Goal: Task Accomplishment & Management: Use online tool/utility

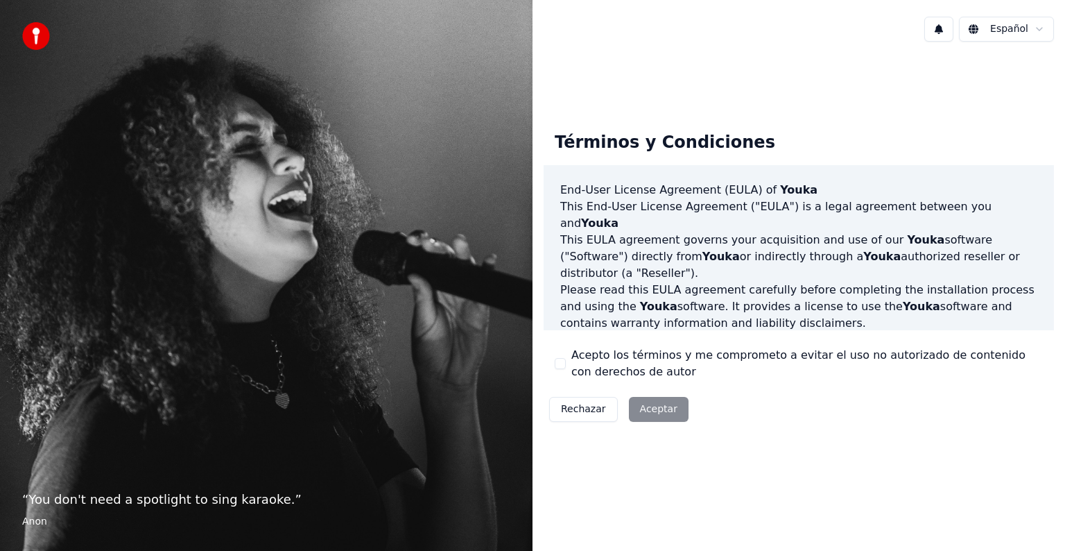
click at [641, 415] on div "Rechazar Aceptar" at bounding box center [619, 409] width 150 height 36
click at [560, 363] on button "Acepto los términos y me comprometo a evitar el uso no autorizado de contenido …" at bounding box center [560, 363] width 11 height 11
click at [651, 409] on button "Aceptar" at bounding box center [659, 409] width 60 height 25
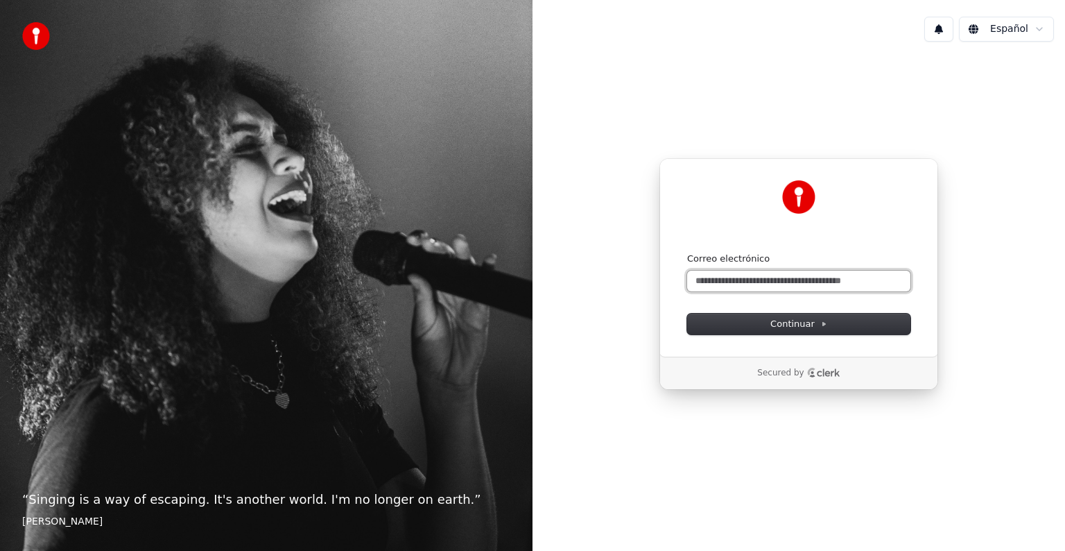
click at [757, 283] on input "Correo electrónico" at bounding box center [798, 280] width 223 height 21
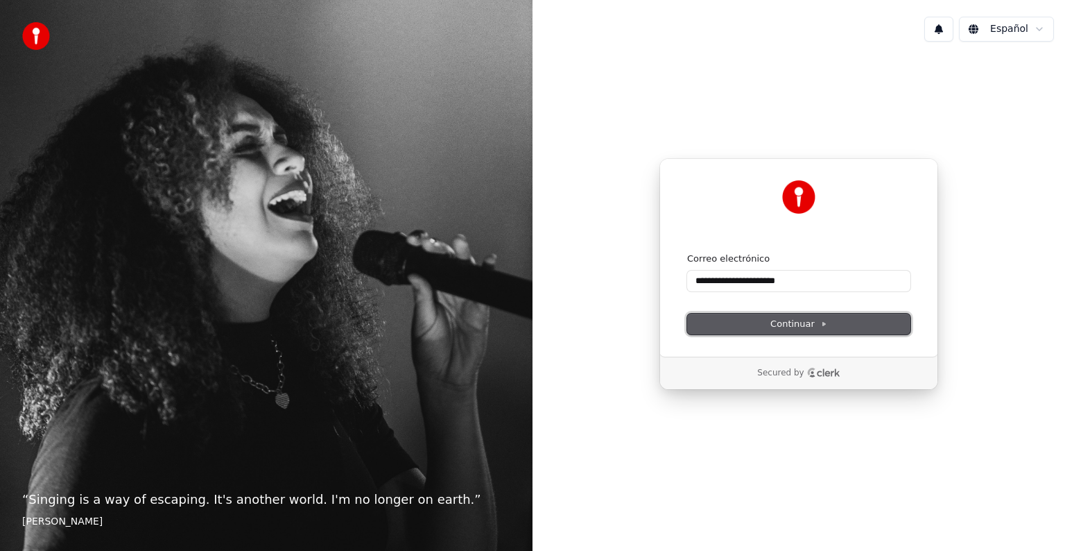
click at [786, 330] on button "Continuar" at bounding box center [798, 323] width 223 height 21
type input "**********"
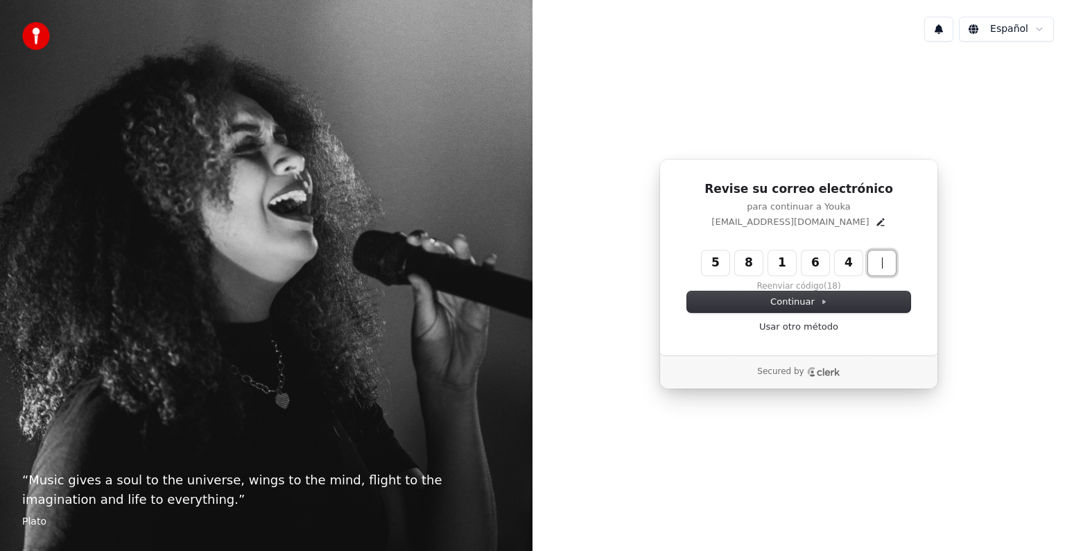
type input "******"
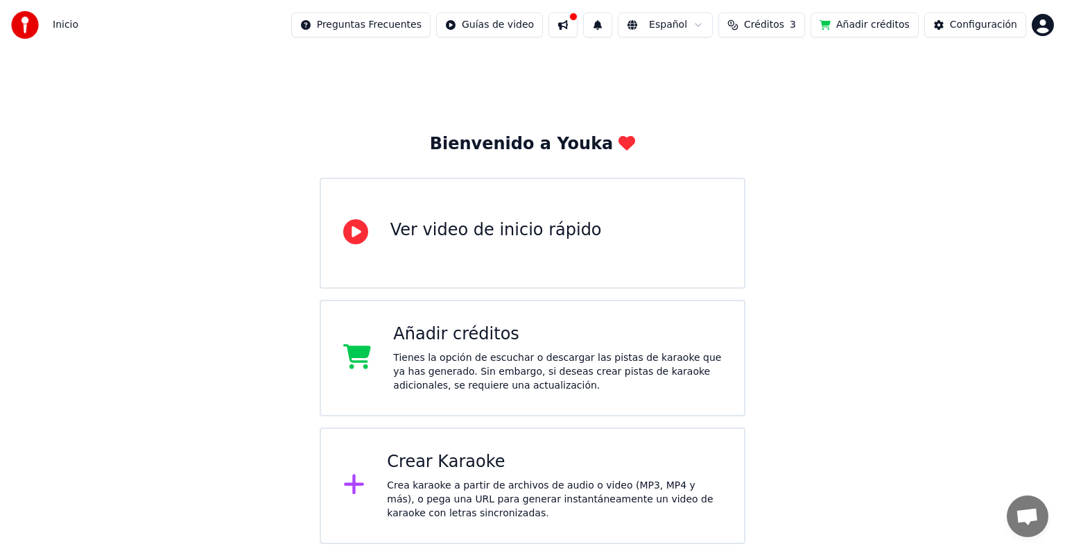
click at [551, 485] on div "Crea karaoke a partir de archivos de audio o video (MP3, MP4 y más), o pega una…" at bounding box center [554, 500] width 335 height 42
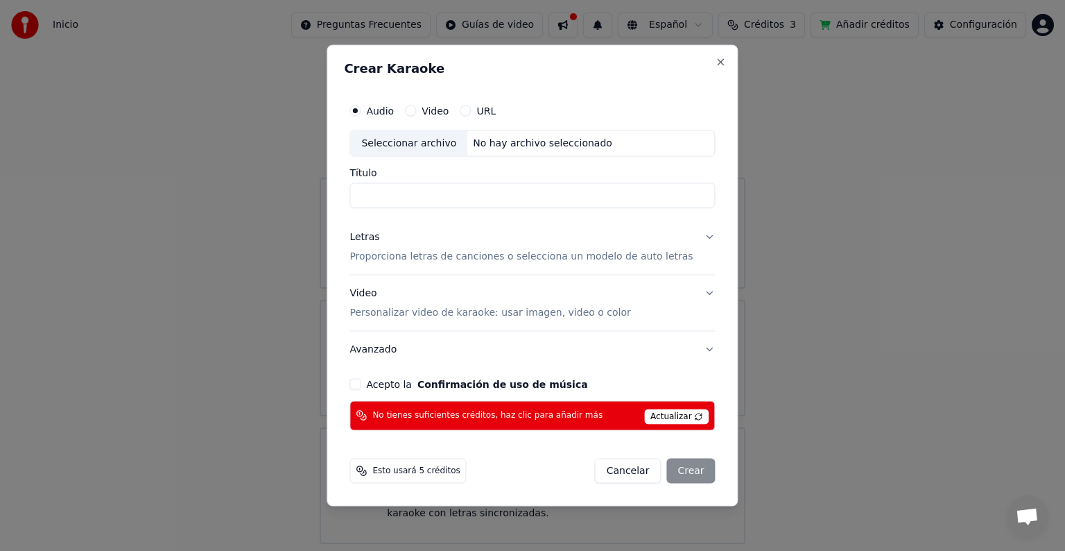
click at [416, 110] on button "Video" at bounding box center [410, 110] width 11 height 11
click at [452, 191] on input "Título" at bounding box center [532, 195] width 365 height 25
click at [438, 145] on div "Seleccionar archivo" at bounding box center [408, 143] width 117 height 25
type input "**********"
click at [698, 236] on button "Letras Proporciona letras de canciones o selecciona un modelo de auto letras" at bounding box center [532, 246] width 365 height 55
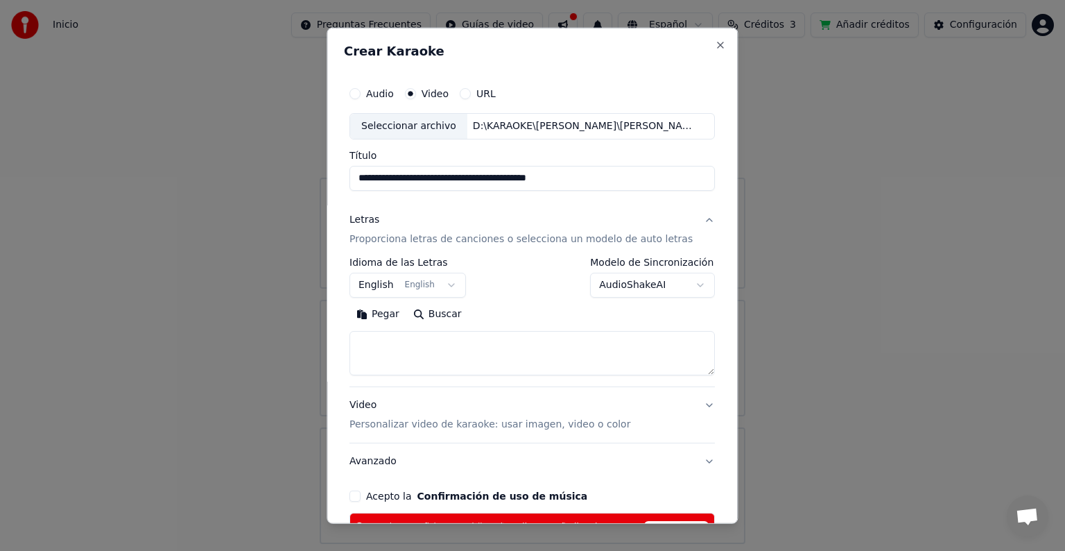
click at [442, 284] on button "English English" at bounding box center [408, 285] width 117 height 25
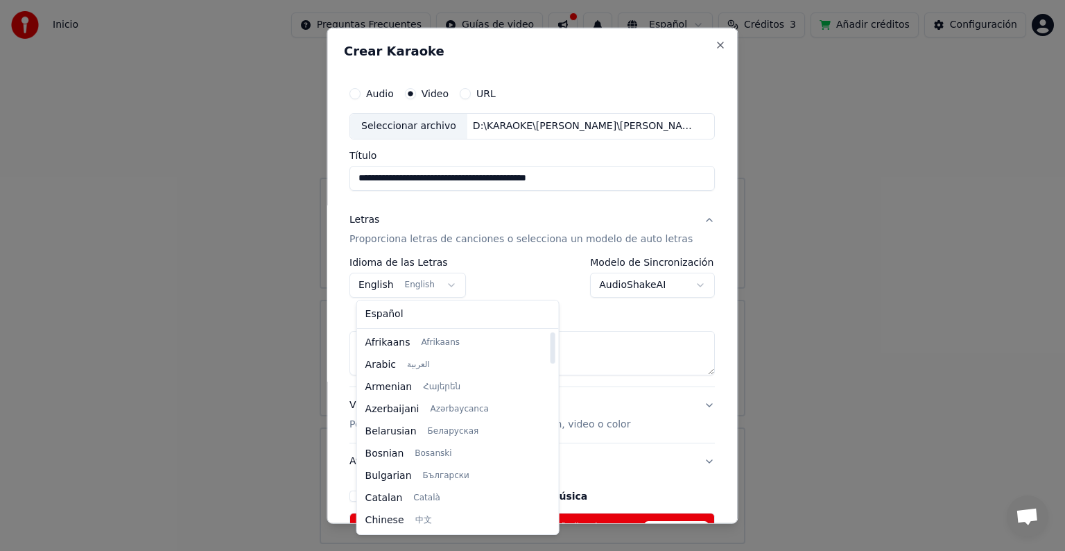
select select "**"
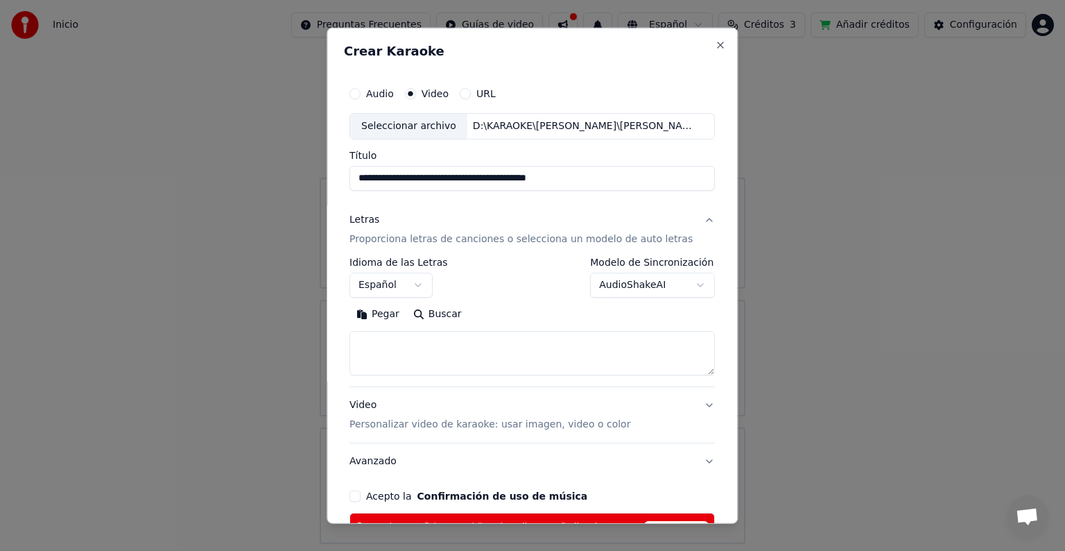
click at [684, 284] on body "**********" at bounding box center [532, 272] width 1065 height 544
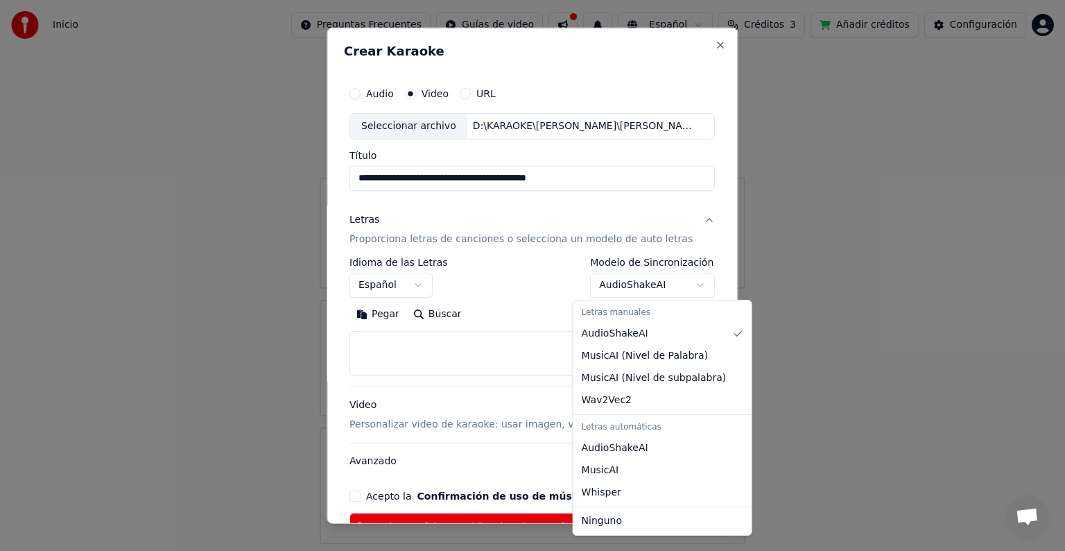
click at [684, 284] on body "**********" at bounding box center [532, 272] width 1065 height 544
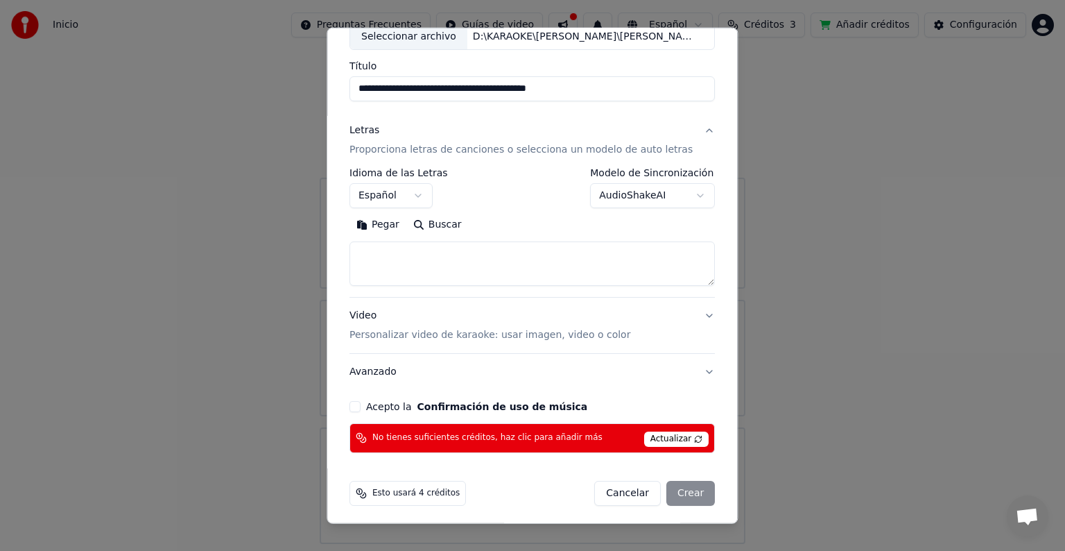
scroll to position [93, 0]
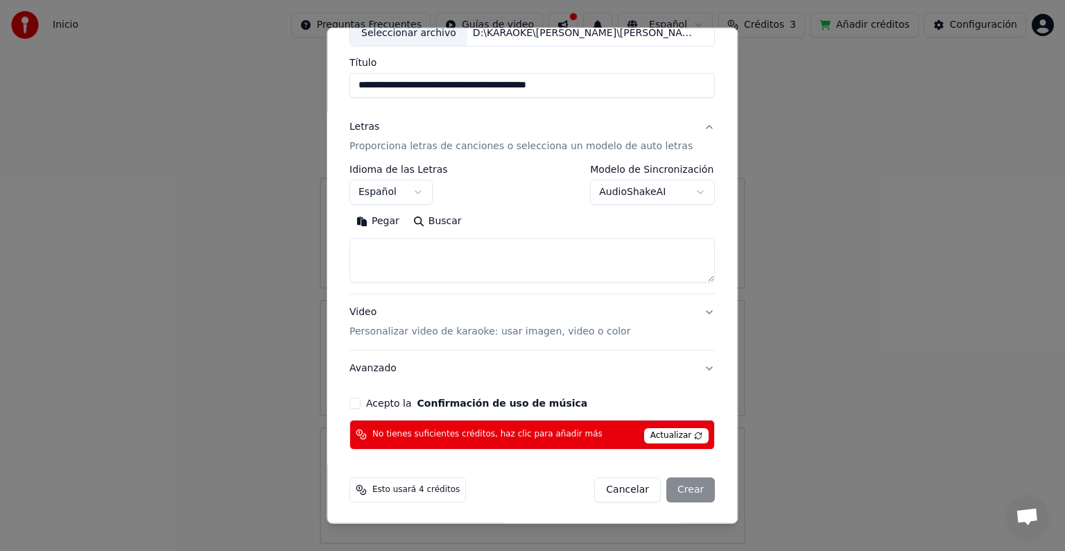
click at [447, 224] on button "Buscar" at bounding box center [437, 221] width 62 height 22
click at [433, 225] on button "Buscar" at bounding box center [437, 221] width 62 height 22
click at [381, 266] on textarea at bounding box center [532, 260] width 365 height 44
click at [384, 222] on button "Pegar" at bounding box center [378, 221] width 57 height 22
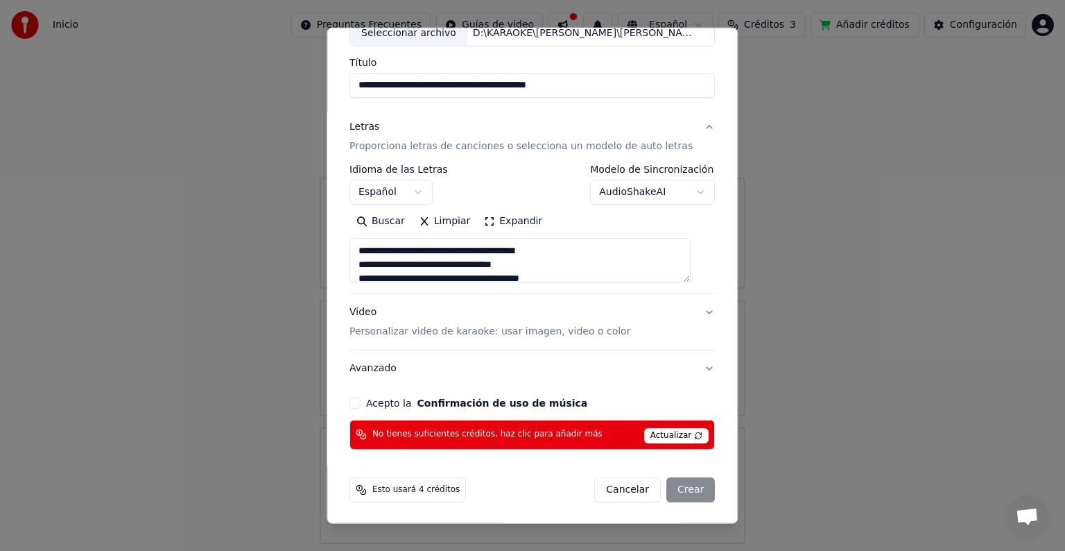
click at [489, 331] on p "Personalizar video de karaoke: usar imagen, video o color" at bounding box center [490, 332] width 281 height 14
type textarea "**********"
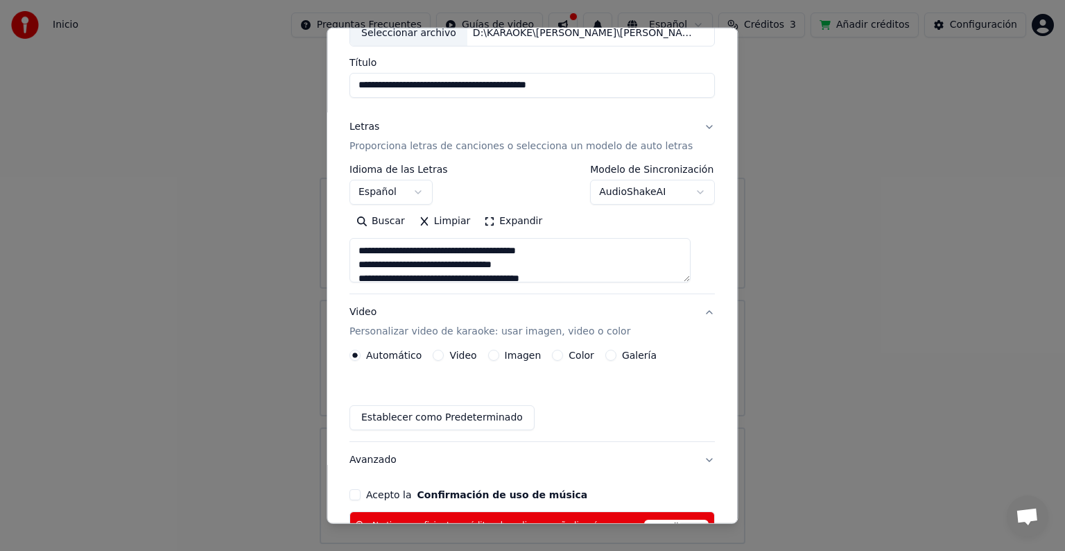
scroll to position [55, 0]
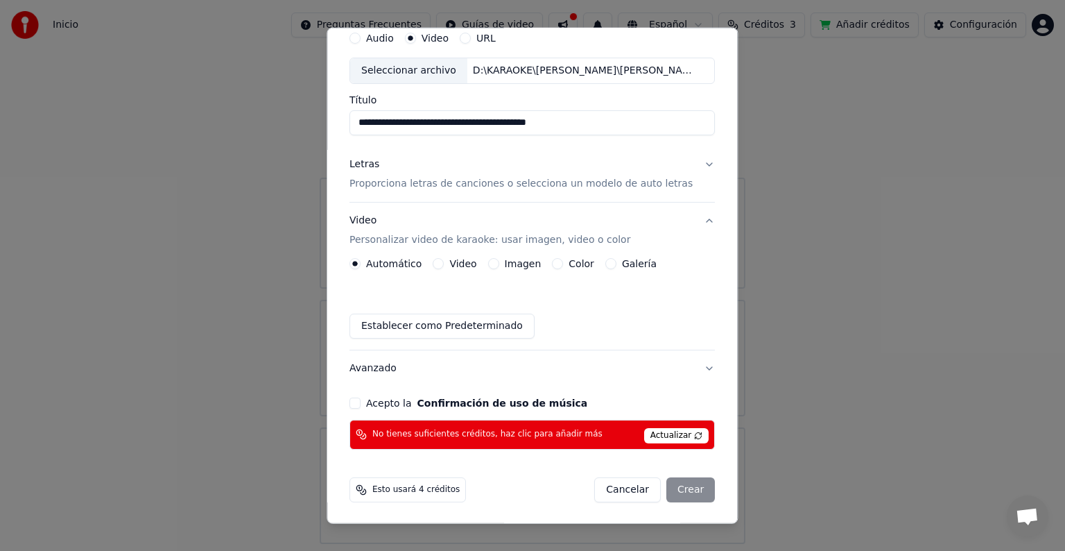
click at [605, 264] on button "Galería" at bounding box center [610, 263] width 11 height 11
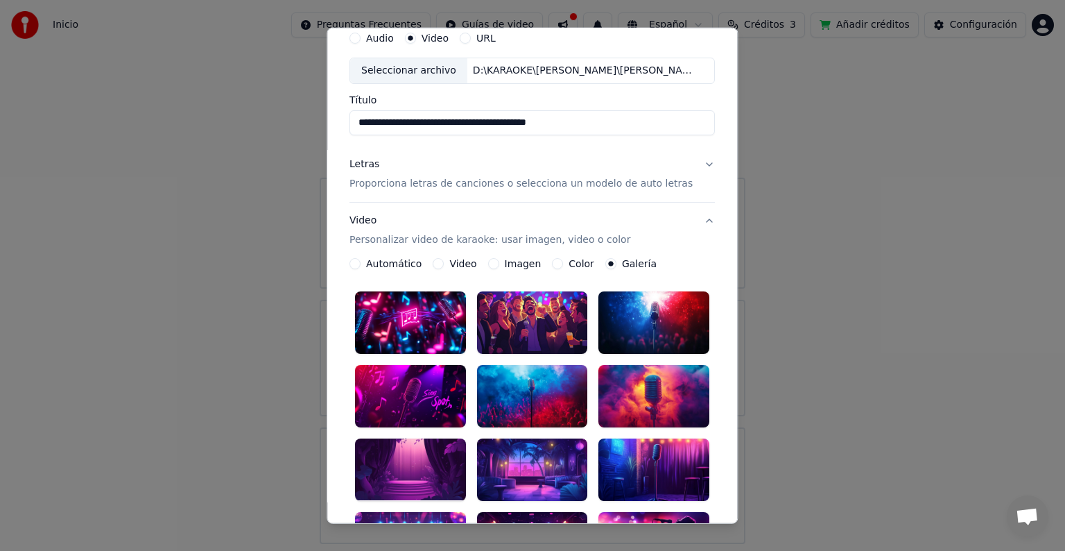
click at [572, 264] on label "Color" at bounding box center [582, 264] width 26 height 10
click at [564, 264] on button "Color" at bounding box center [558, 263] width 11 height 11
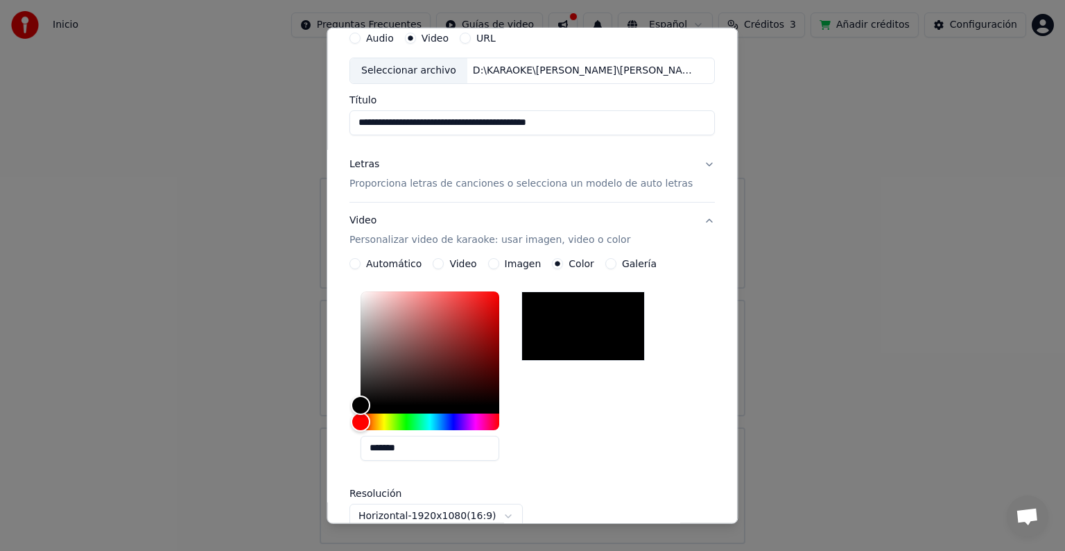
click at [502, 264] on div "Imagen" at bounding box center [514, 263] width 53 height 11
click at [491, 262] on button "Imagen" at bounding box center [493, 263] width 11 height 11
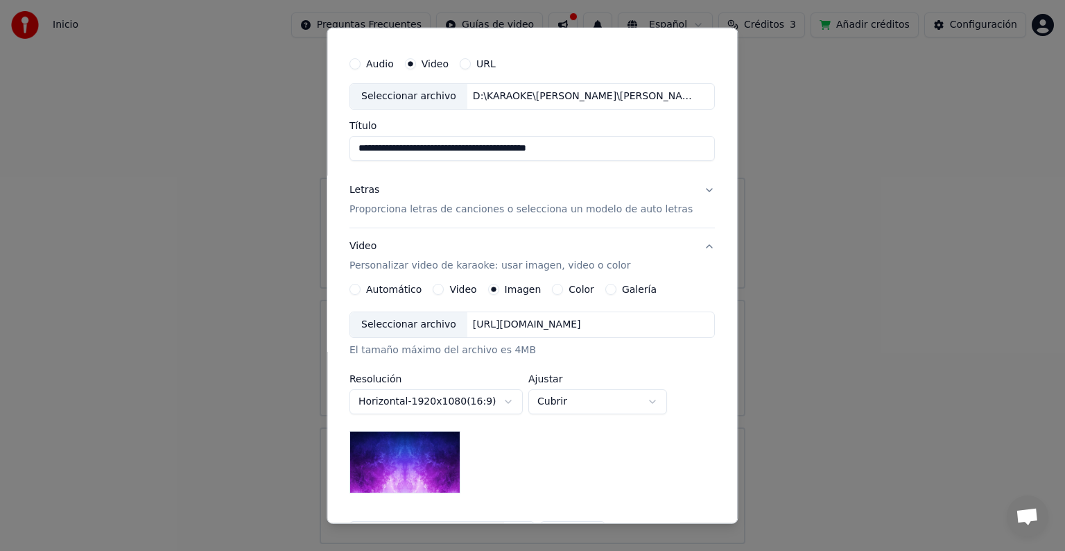
scroll to position [28, 0]
click at [456, 288] on label "Video" at bounding box center [463, 291] width 27 height 10
click at [445, 288] on button "Video" at bounding box center [438, 290] width 11 height 11
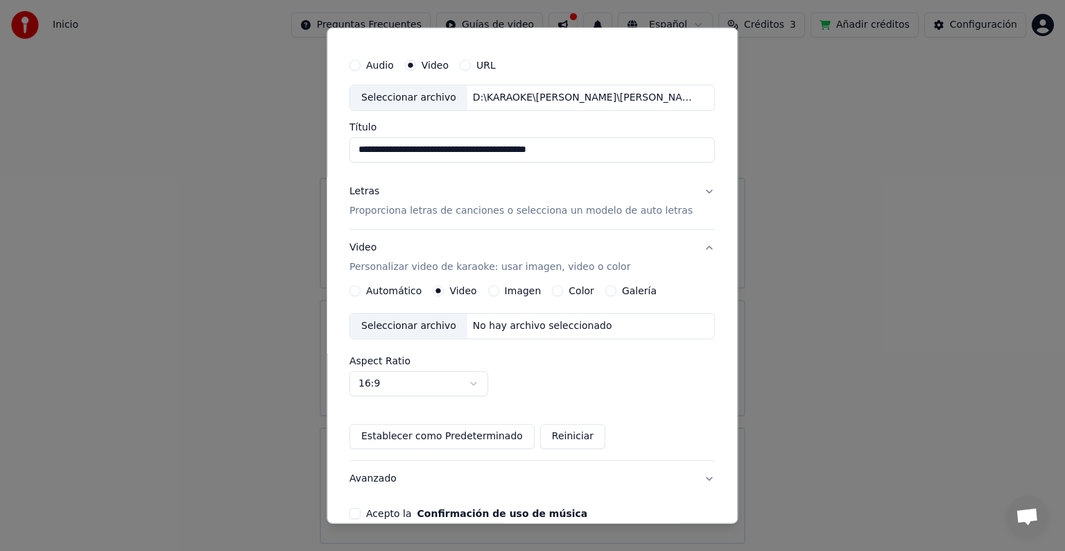
click at [361, 288] on button "Automático" at bounding box center [355, 290] width 11 height 11
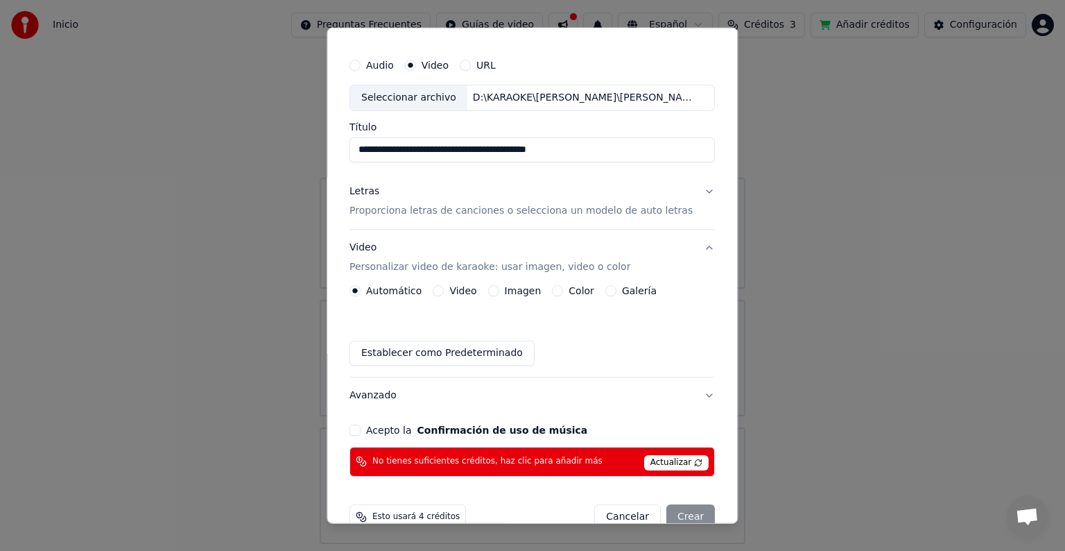
click at [610, 286] on button "Galería" at bounding box center [610, 290] width 11 height 11
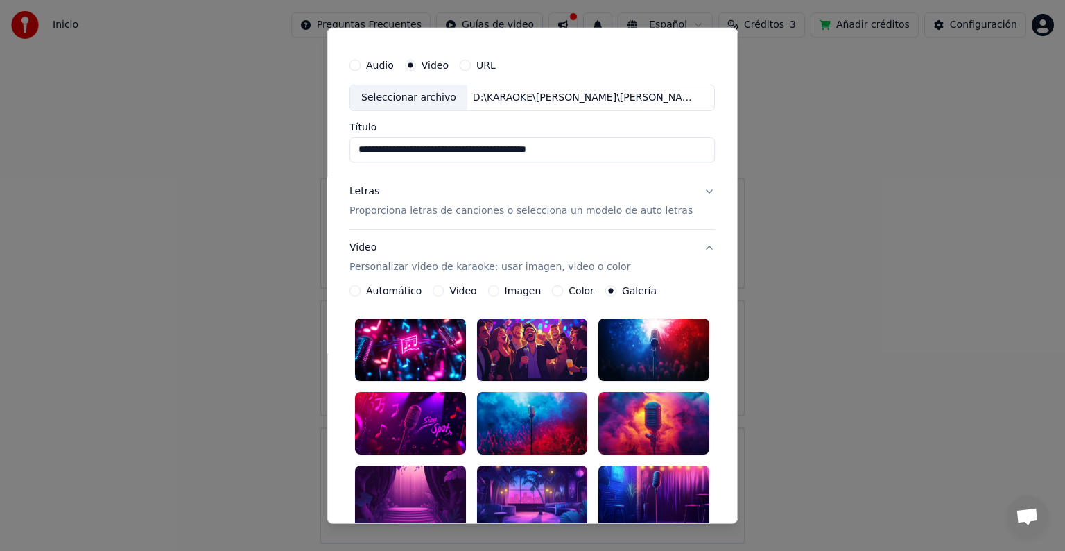
scroll to position [306, 0]
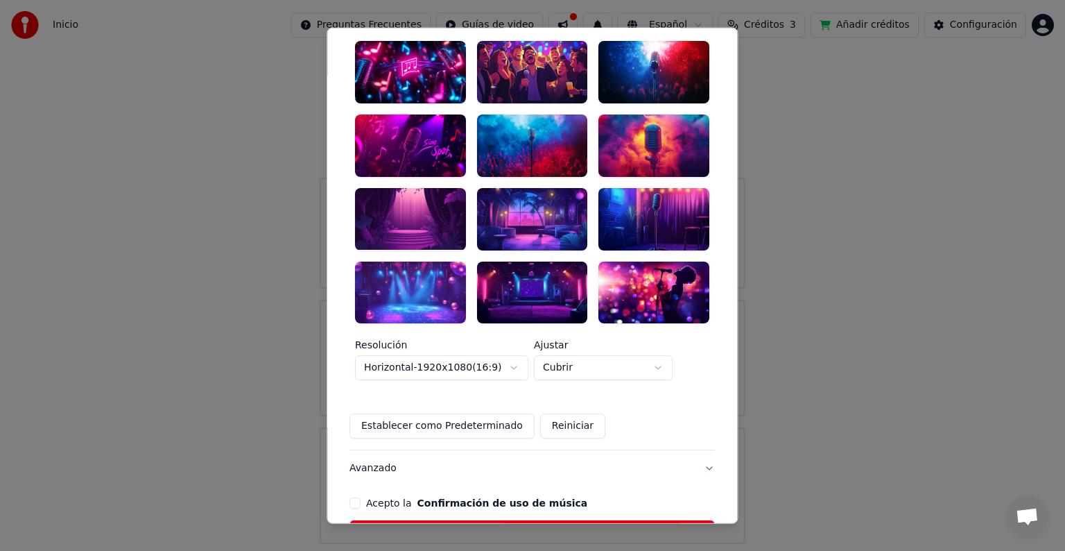
click at [645, 345] on body "**********" at bounding box center [532, 272] width 1065 height 544
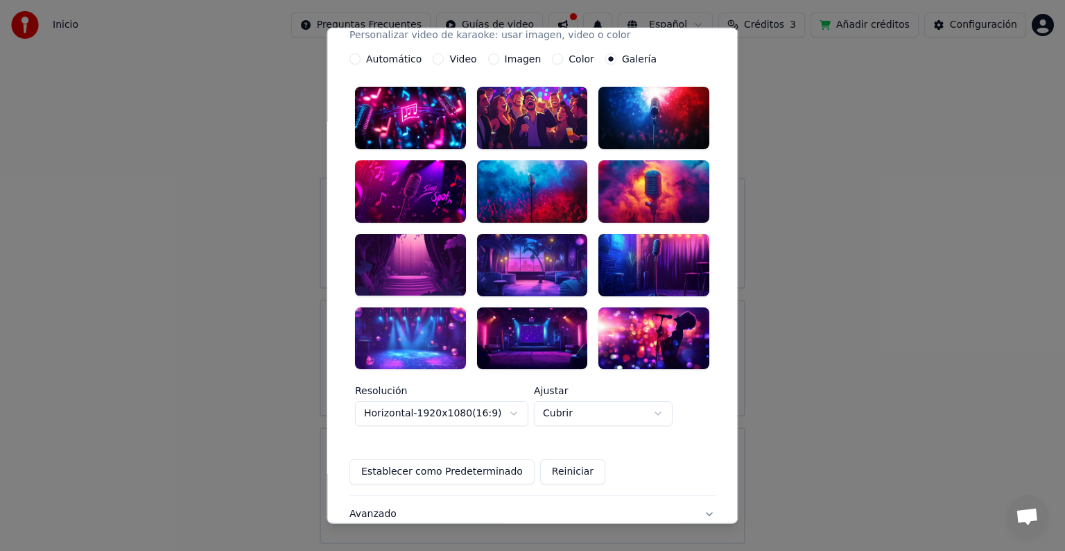
scroll to position [236, 0]
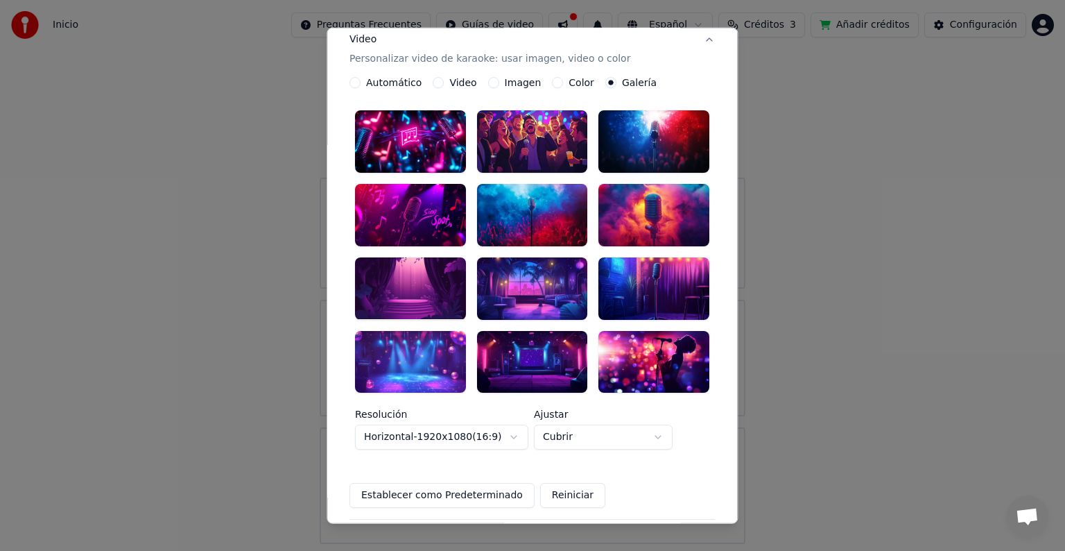
click at [554, 343] on div at bounding box center [532, 361] width 111 height 62
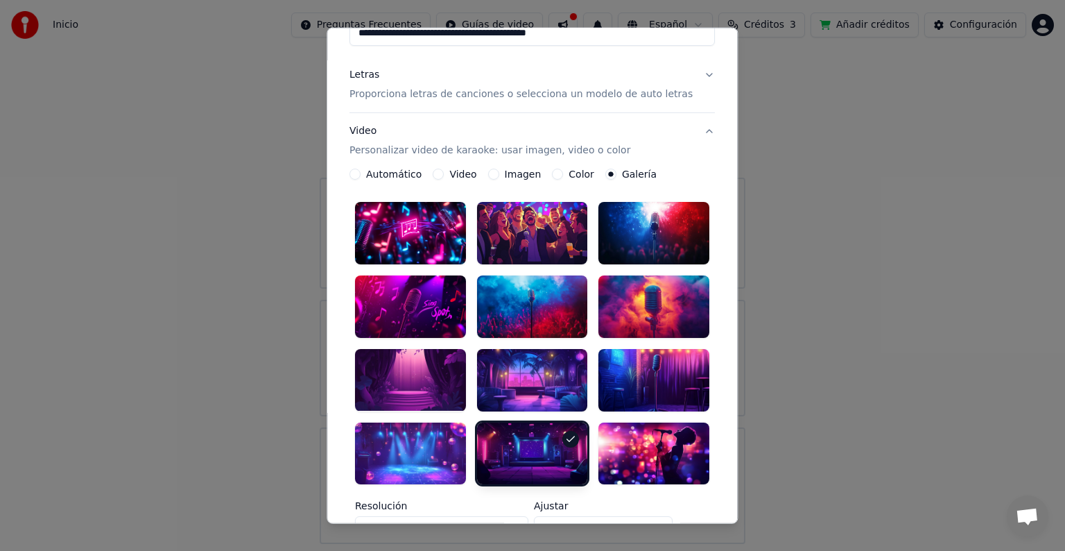
scroll to position [28, 0]
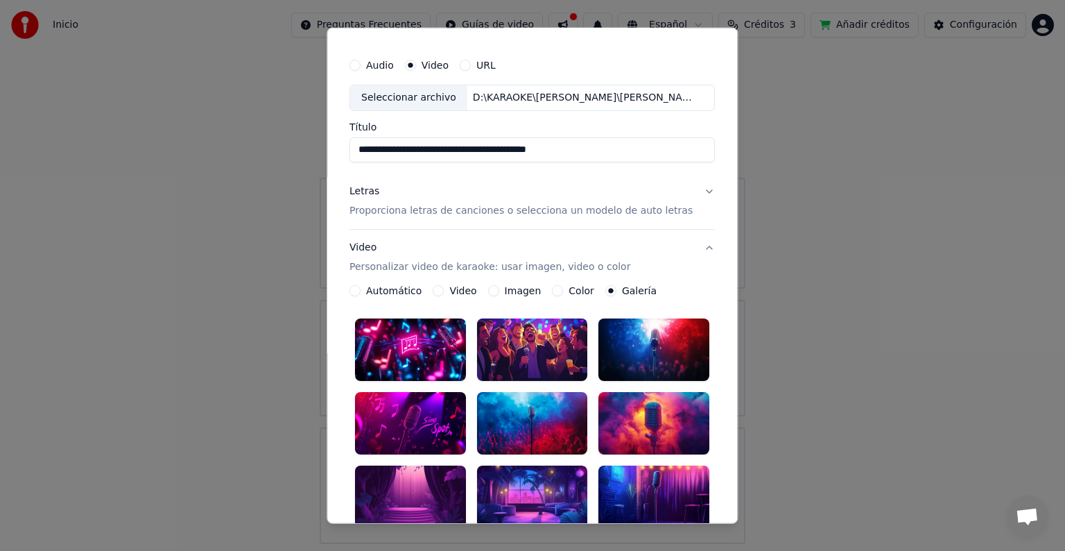
click at [556, 288] on button "Color" at bounding box center [558, 290] width 11 height 11
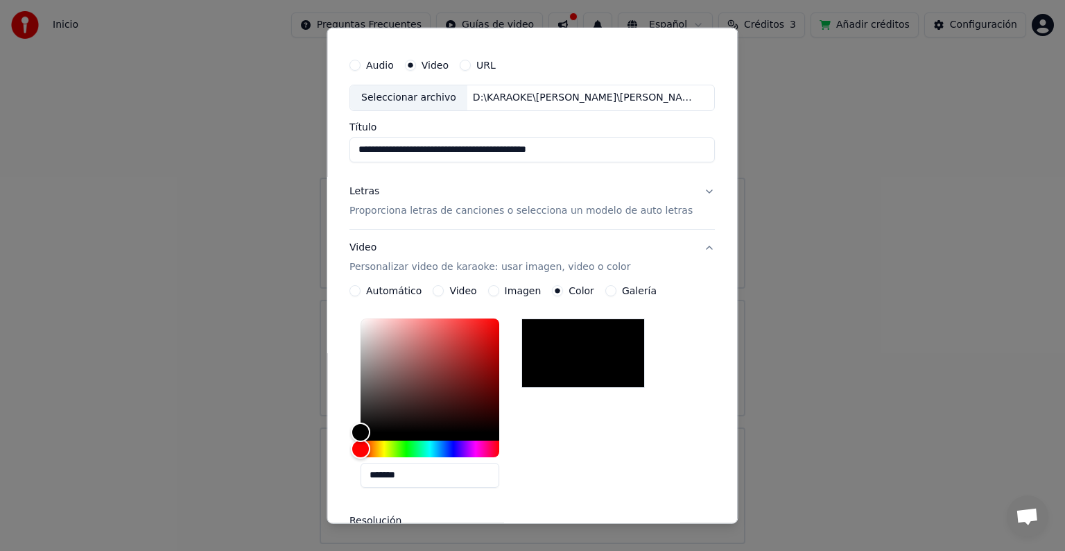
click at [486, 293] on div "Automático Video Imagen Color Galería" at bounding box center [503, 290] width 307 height 11
click at [497, 283] on button "Video Personalizar video de karaoke: usar imagen, video o color" at bounding box center [532, 257] width 365 height 55
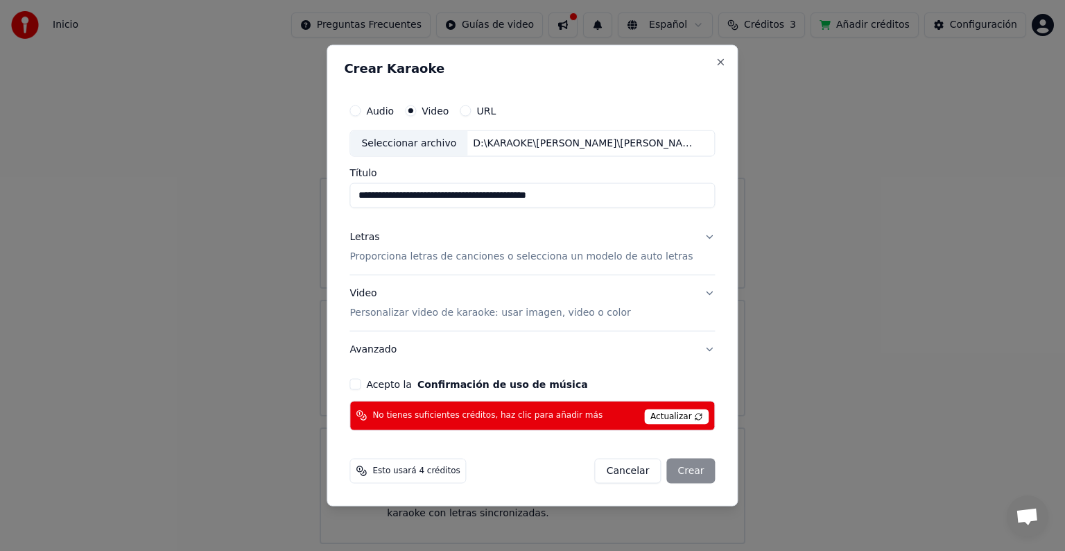
click at [696, 296] on button "Video Personalizar video de karaoke: usar imagen, video o color" at bounding box center [532, 302] width 365 height 55
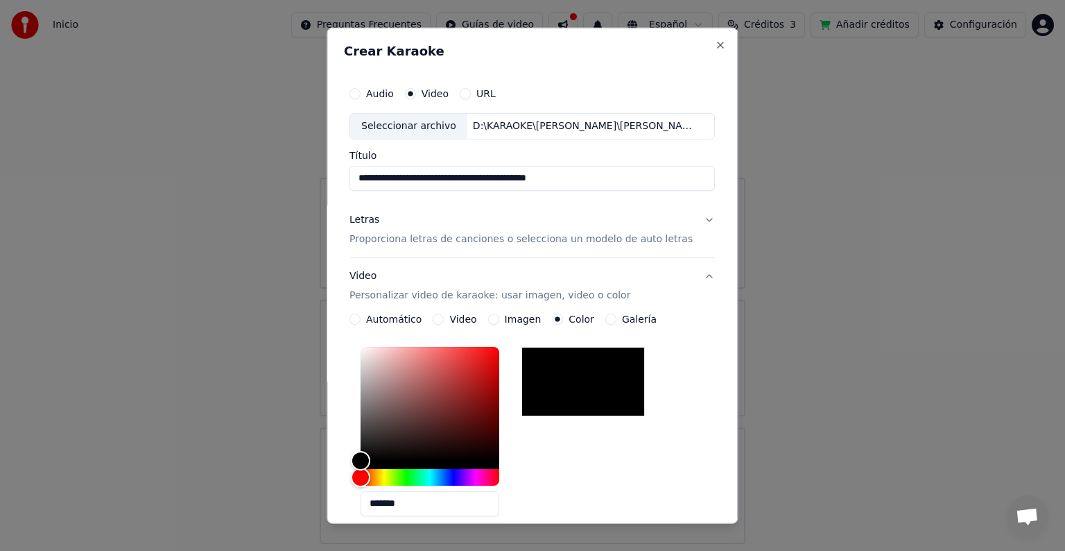
click at [494, 320] on button "Imagen" at bounding box center [493, 318] width 11 height 11
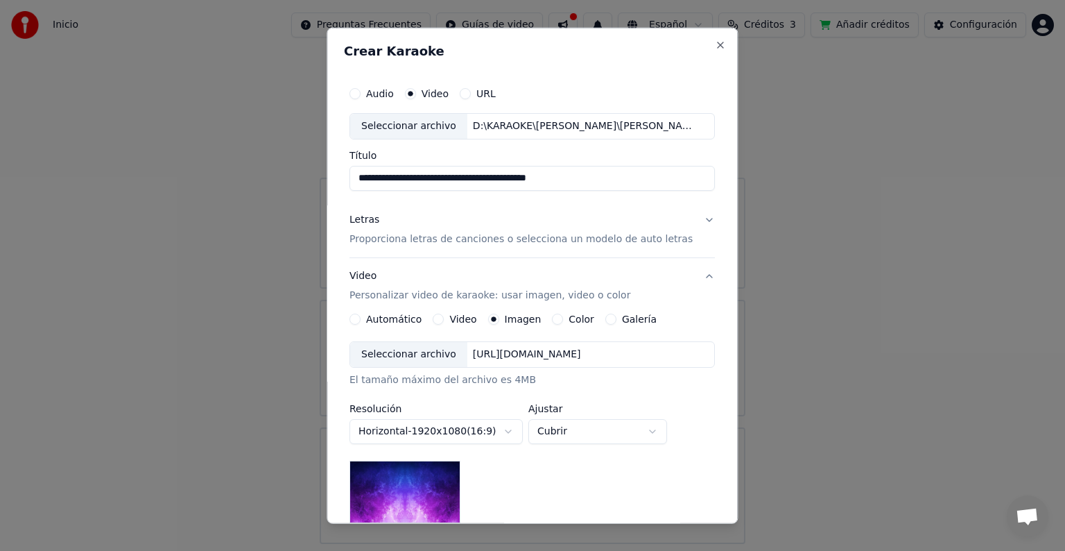
click at [449, 360] on div "Seleccionar archivo" at bounding box center [408, 354] width 117 height 25
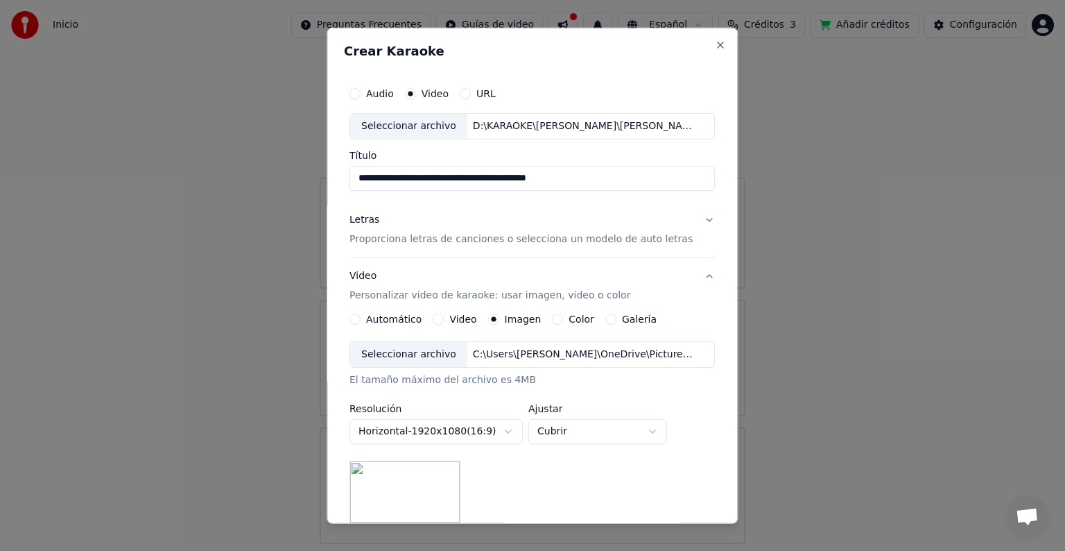
click at [442, 316] on button "Video" at bounding box center [438, 318] width 11 height 11
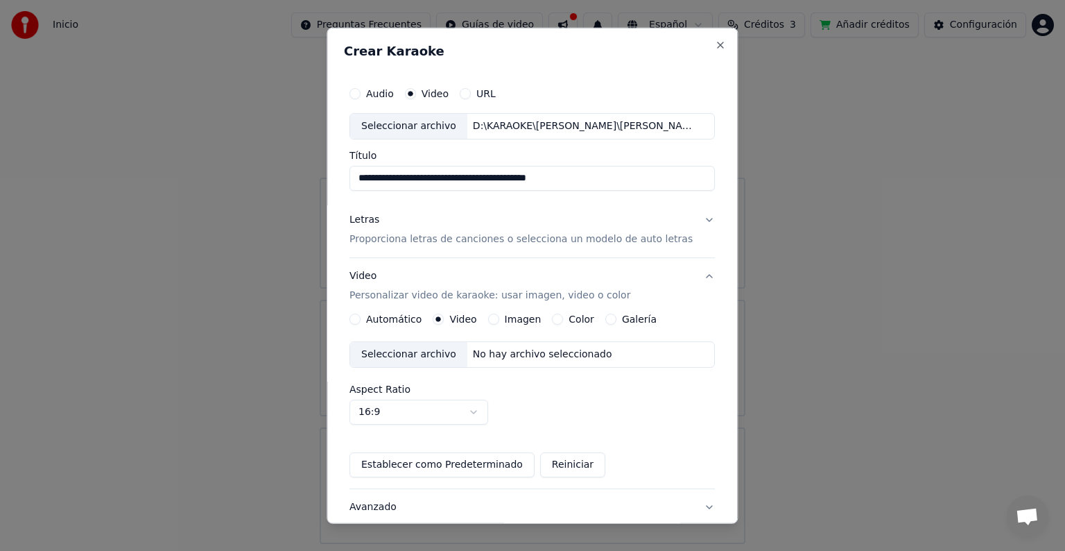
click at [361, 319] on button "Automático" at bounding box center [355, 318] width 11 height 11
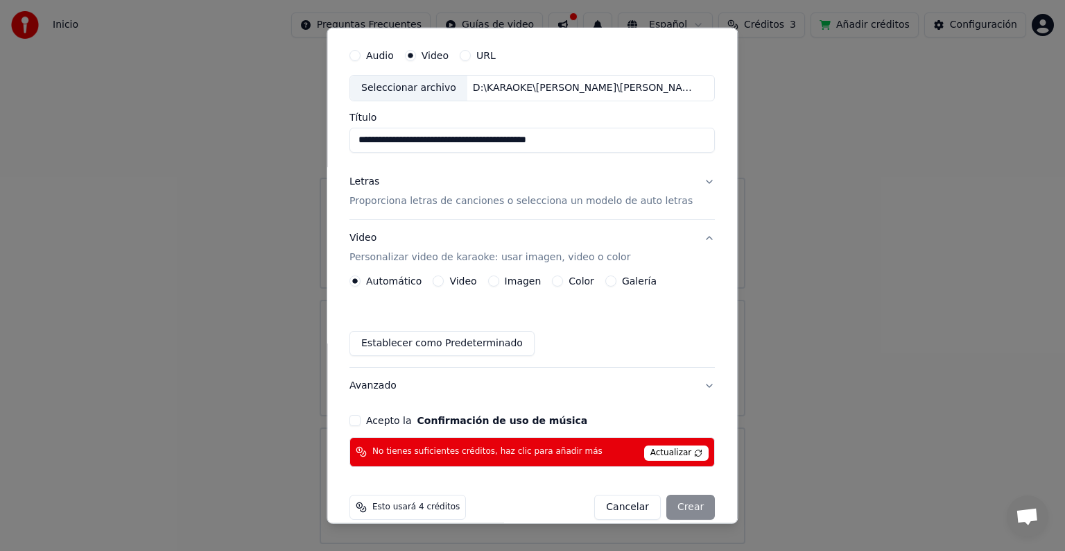
scroll to position [55, 0]
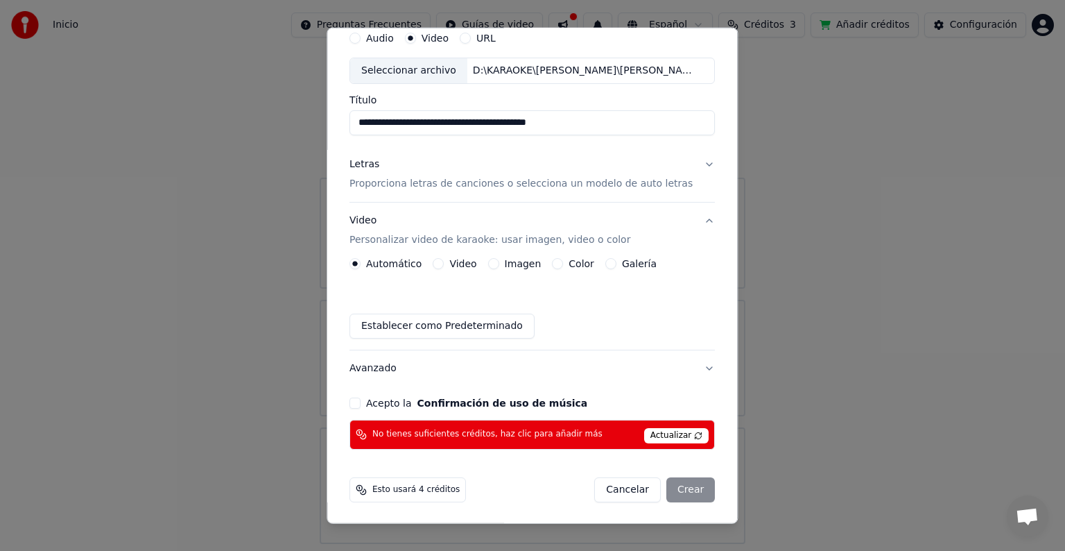
click at [363, 408] on div "**********" at bounding box center [532, 237] width 377 height 436
click at [361, 402] on button "Acepto la Confirmación de uso de música" at bounding box center [355, 402] width 11 height 11
click at [678, 433] on span "Actualizar" at bounding box center [676, 435] width 65 height 15
click at [682, 431] on span "Actualizar" at bounding box center [676, 435] width 65 height 15
click at [674, 485] on div "Cancelar Crear" at bounding box center [655, 489] width 121 height 25
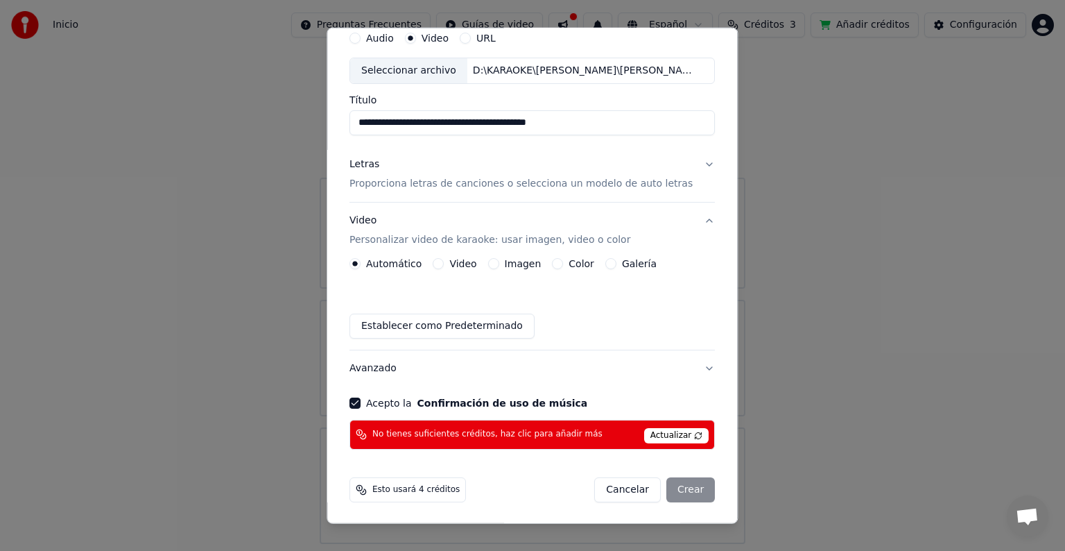
click at [440, 492] on span "Esto usará 4 créditos" at bounding box center [415, 489] width 87 height 11
click at [405, 491] on span "Esto usará 4 créditos" at bounding box center [415, 489] width 87 height 11
drag, startPoint x: 653, startPoint y: 485, endPoint x: 662, endPoint y: 473, distance: 15.0
click at [655, 485] on div "Cancelar Crear" at bounding box center [655, 489] width 121 height 25
click at [673, 433] on span "Actualizar" at bounding box center [676, 435] width 65 height 15
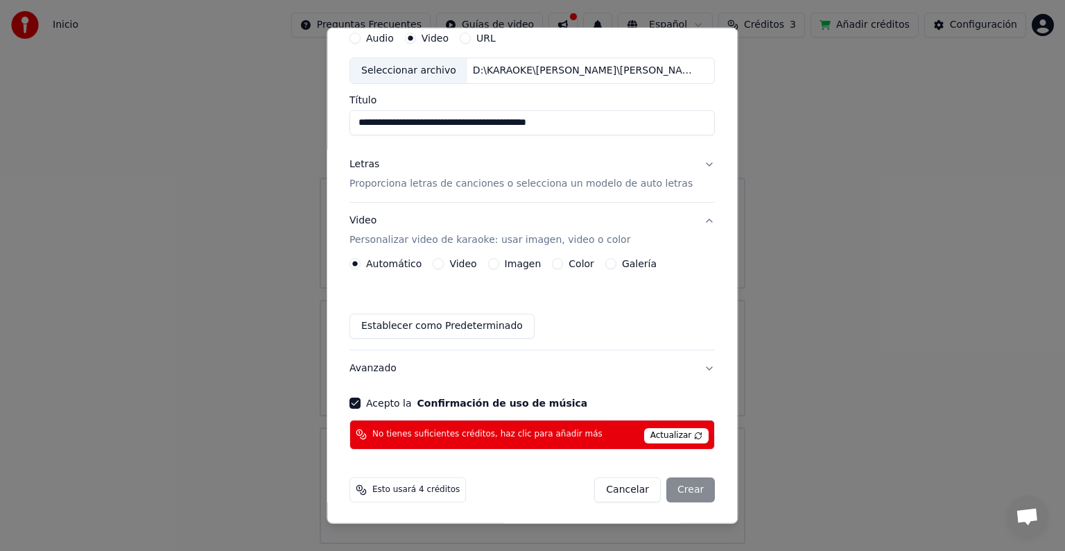
click at [427, 434] on span "No tienes suficientes créditos, haz clic para añadir más" at bounding box center [487, 434] width 230 height 11
click at [687, 428] on span "Actualizar" at bounding box center [676, 435] width 65 height 15
click at [693, 361] on button "Avanzado" at bounding box center [532, 368] width 365 height 36
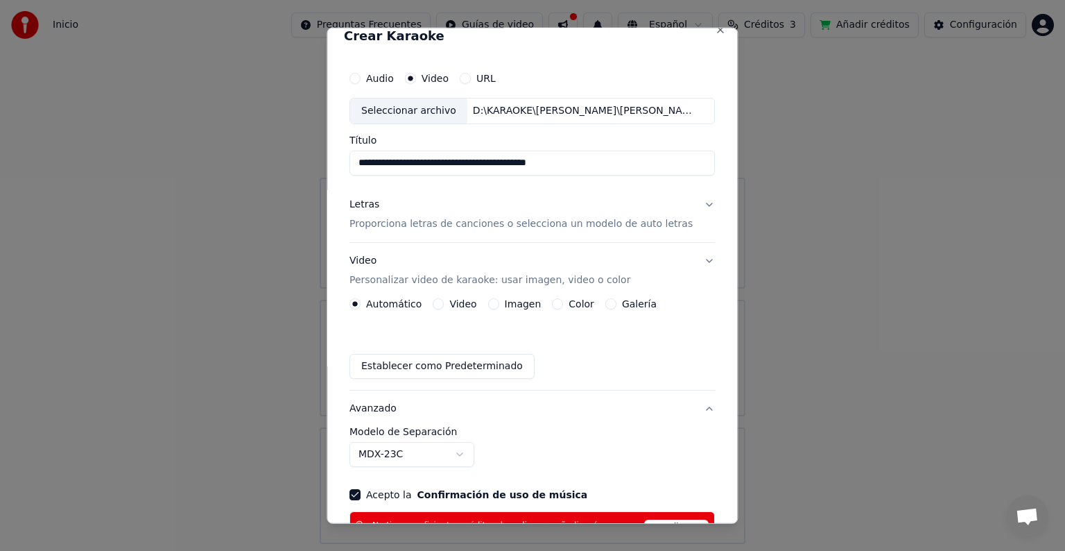
scroll to position [15, 0]
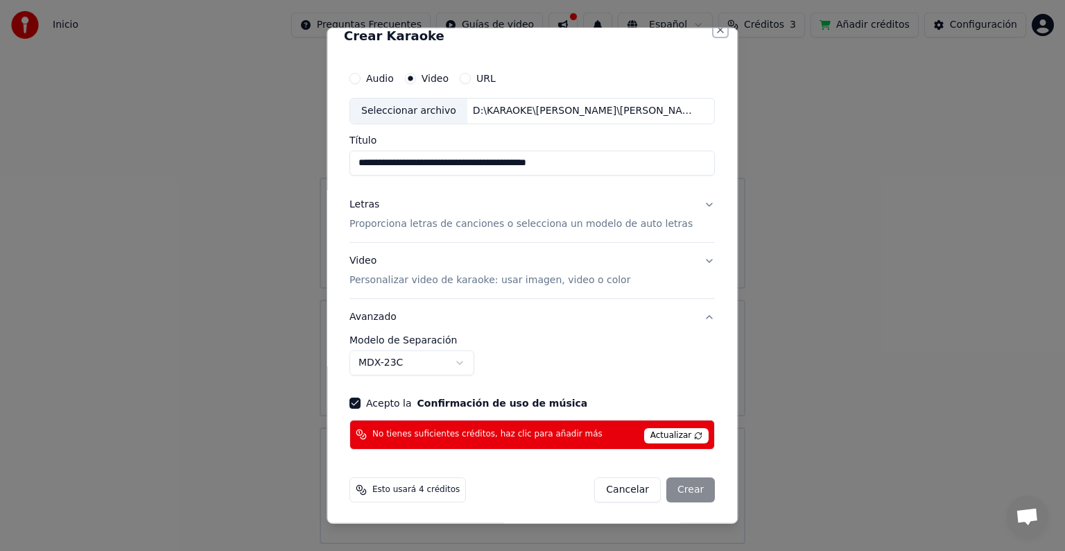
click at [716, 31] on button "Close" at bounding box center [721, 29] width 11 height 11
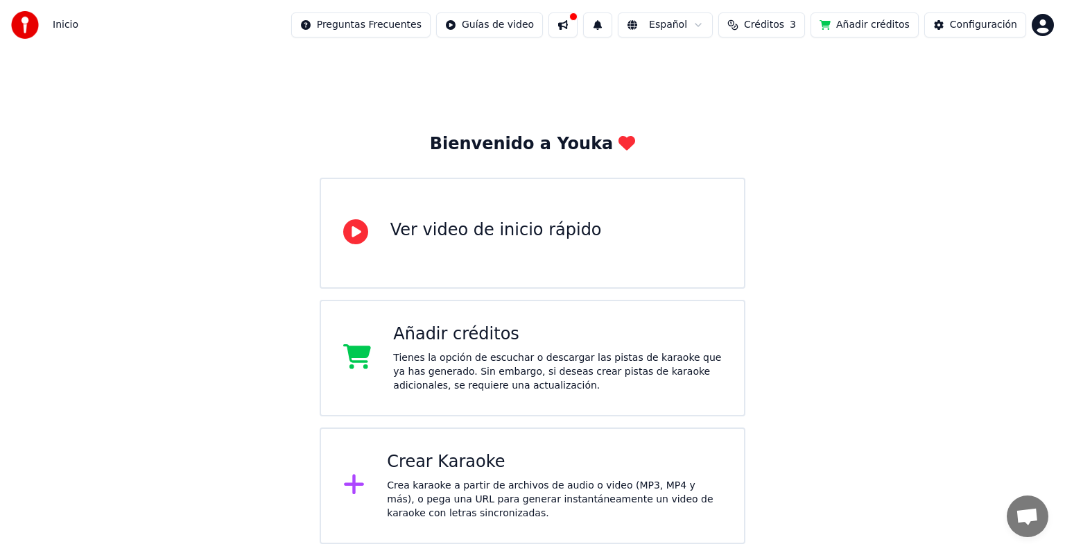
click at [588, 344] on div "Añadir créditos" at bounding box center [557, 334] width 329 height 22
click at [623, 249] on div "Ver video de inicio rápido" at bounding box center [533, 233] width 426 height 111
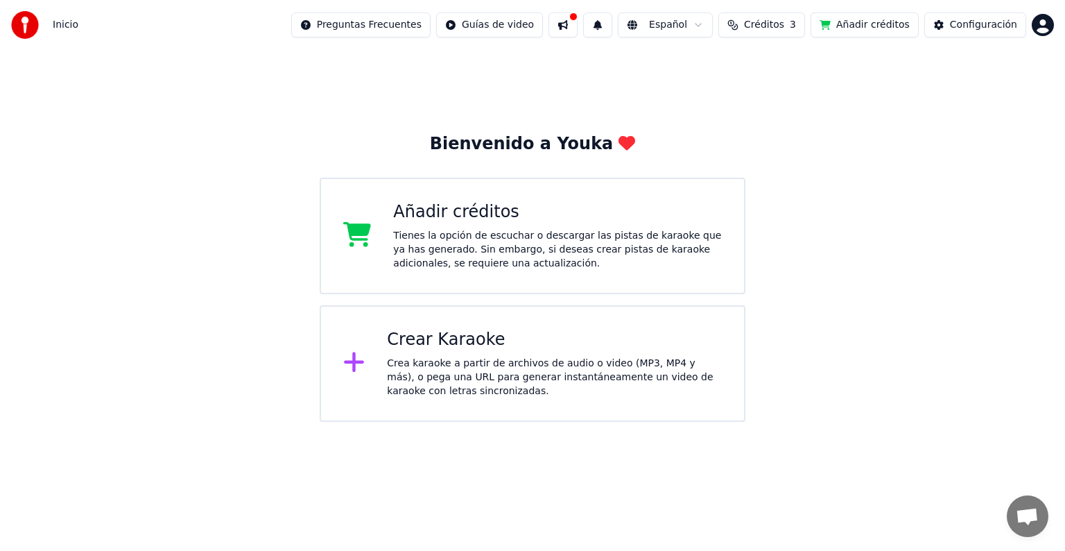
click at [797, 32] on button "Créditos 3" at bounding box center [761, 24] width 87 height 25
click at [795, 125] on button "Actualizar" at bounding box center [775, 129] width 83 height 25
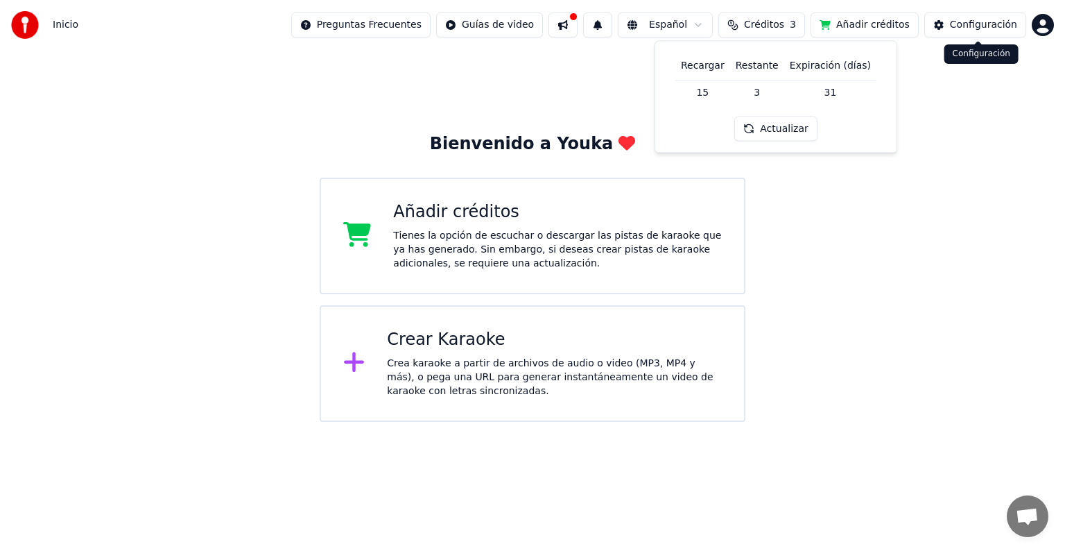
click at [976, 28] on div "Configuración" at bounding box center [983, 25] width 67 height 14
